Goal: Task Accomplishment & Management: Use online tool/utility

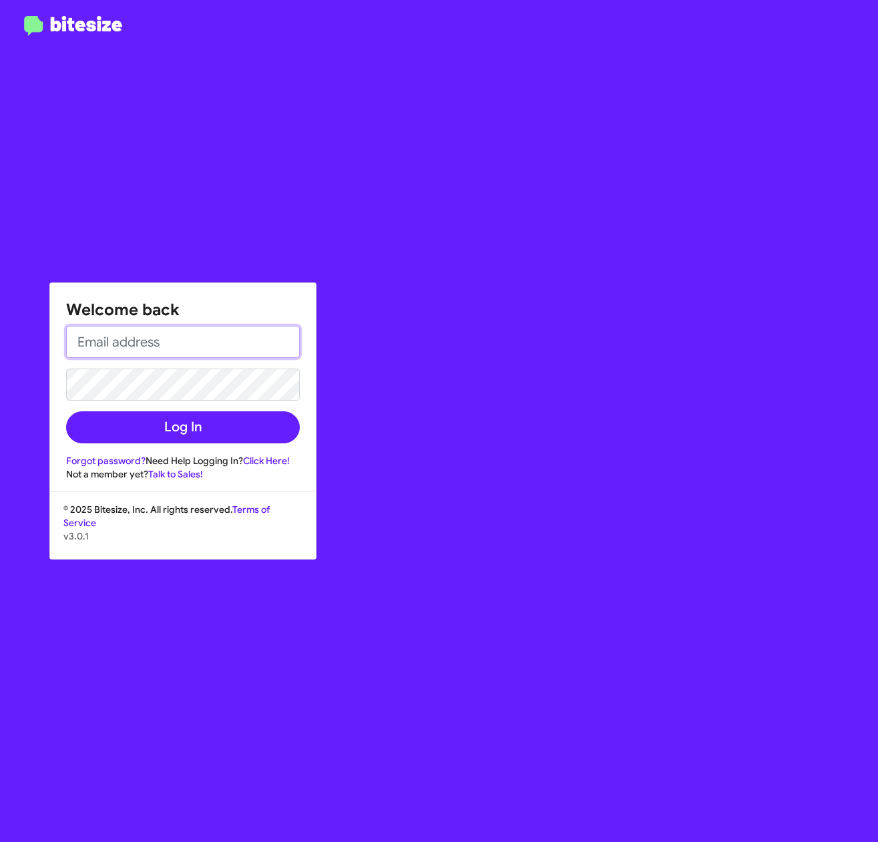
click at [222, 336] on input "email" at bounding box center [183, 342] width 234 height 32
type input "alexander.grossi@ferman.com"
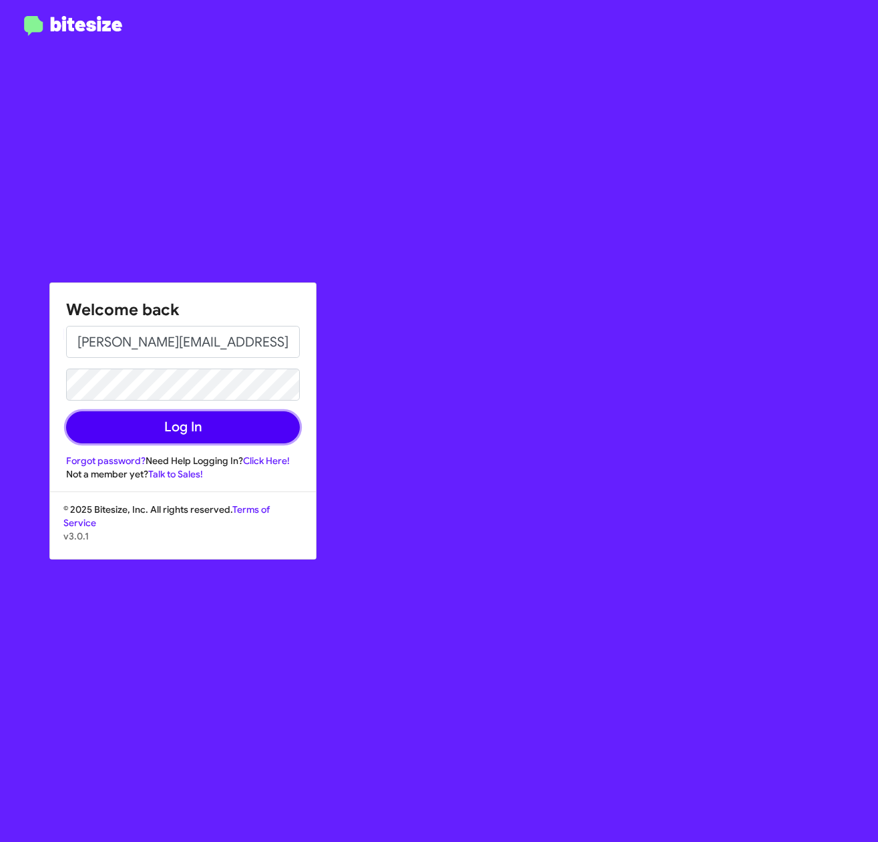
click at [176, 438] on button "Log In" at bounding box center [183, 427] width 234 height 32
click at [220, 426] on button "Log In" at bounding box center [183, 427] width 234 height 32
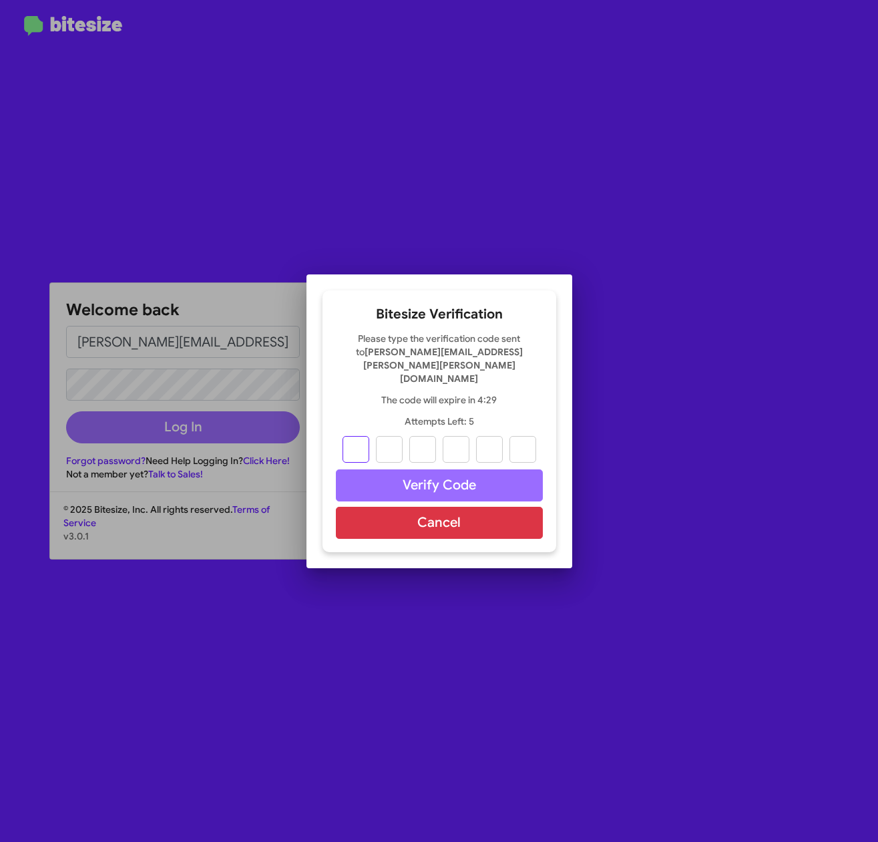
click at [362, 439] on input "text" at bounding box center [355, 449] width 27 height 27
type input "0"
type input "6"
type input "9"
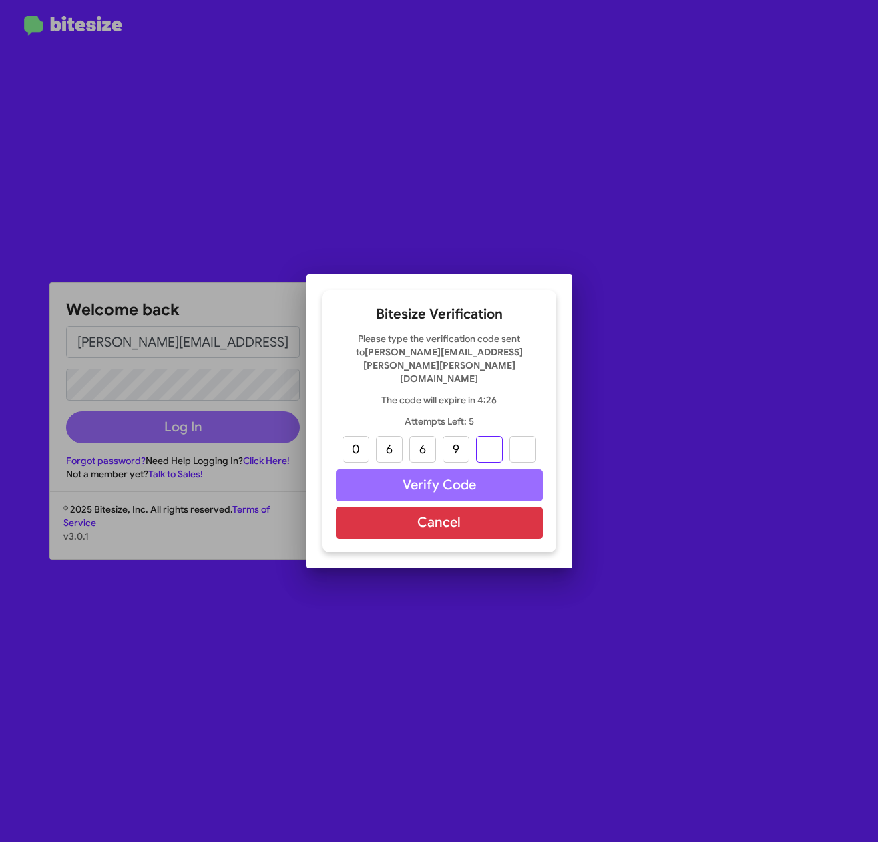
type input "1"
type input "6"
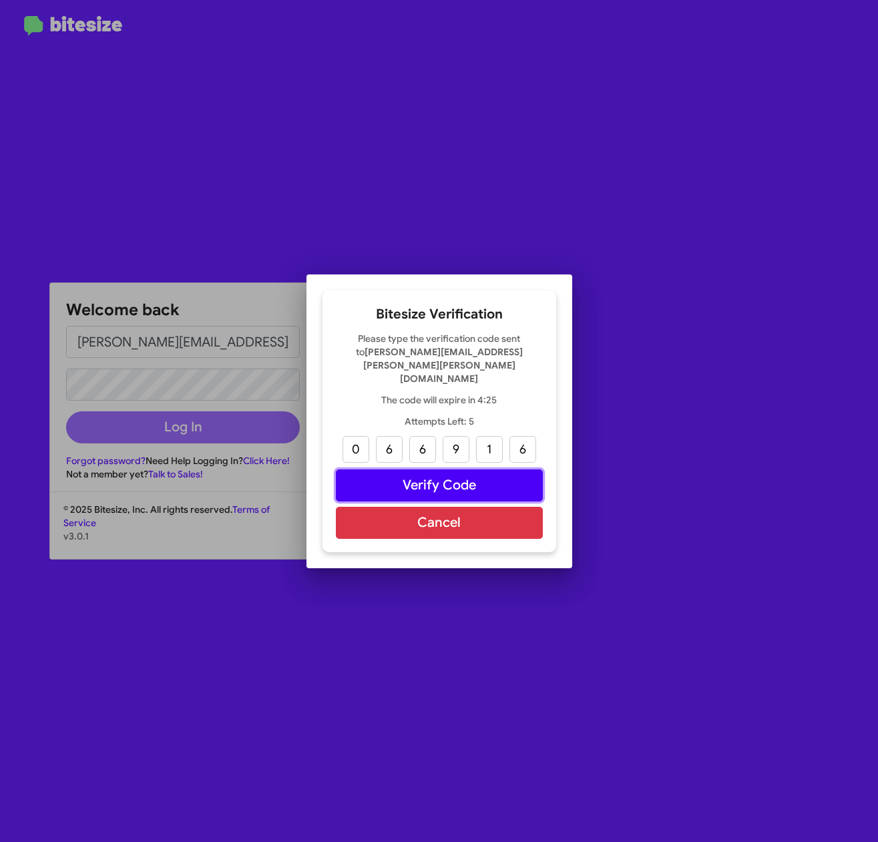
click at [425, 469] on button "Verify Code" at bounding box center [439, 485] width 207 height 32
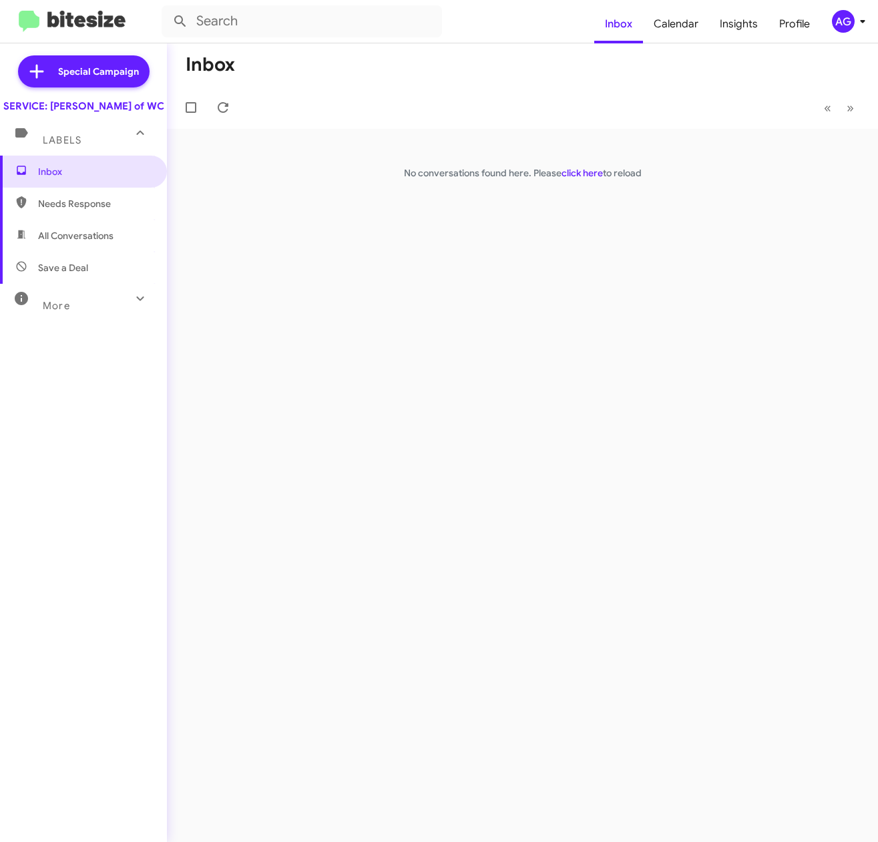
click at [608, 81] on mat-toolbar-row "Inbox" at bounding box center [522, 64] width 711 height 43
